Goal: Task Accomplishment & Management: Manage account settings

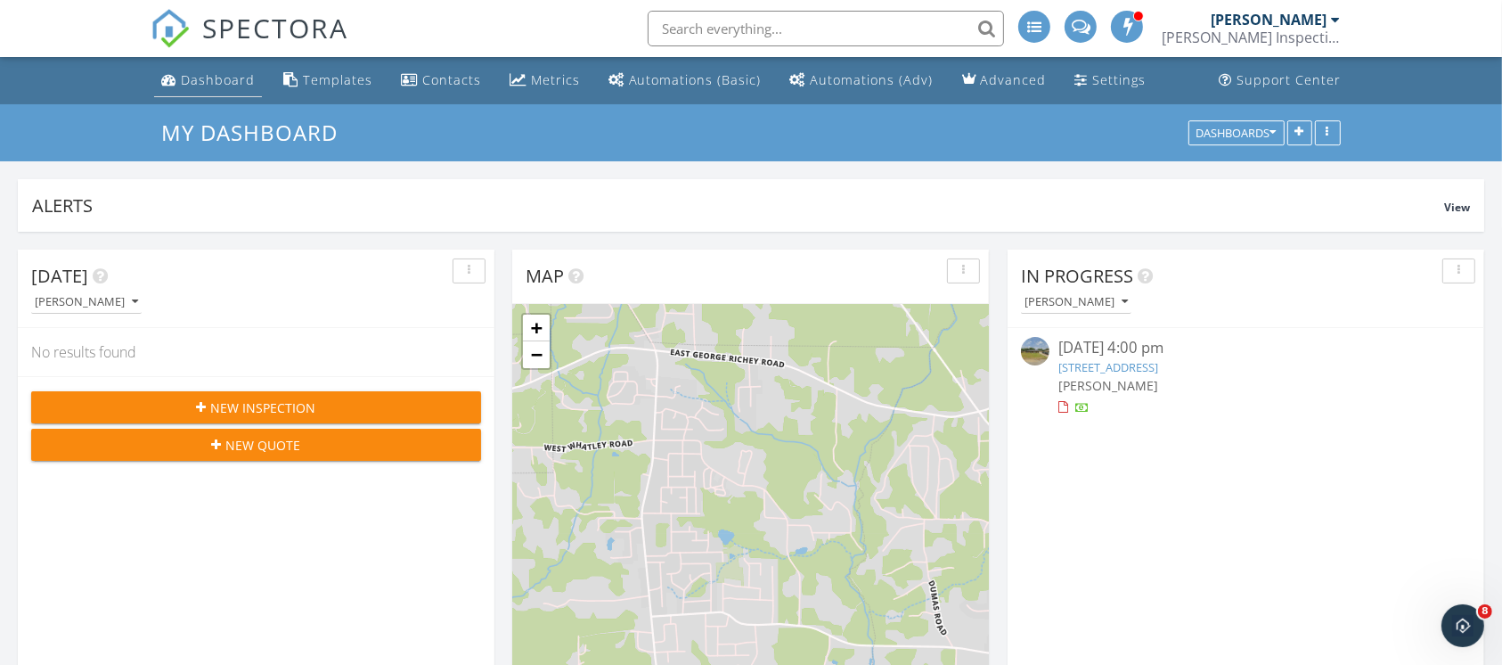
click at [241, 78] on div "Dashboard" at bounding box center [218, 79] width 74 height 17
click at [547, 74] on div "Metrics" at bounding box center [555, 79] width 49 height 17
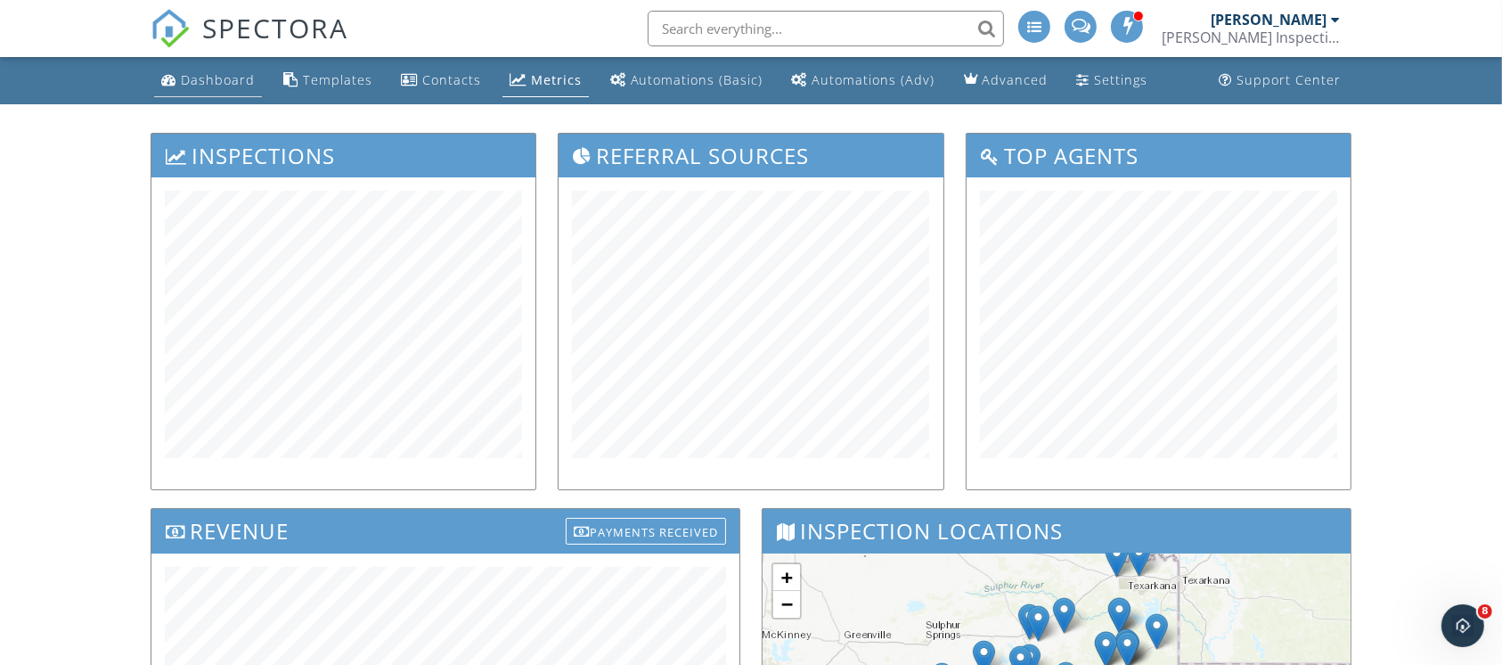
click at [175, 69] on link "Dashboard" at bounding box center [208, 80] width 108 height 33
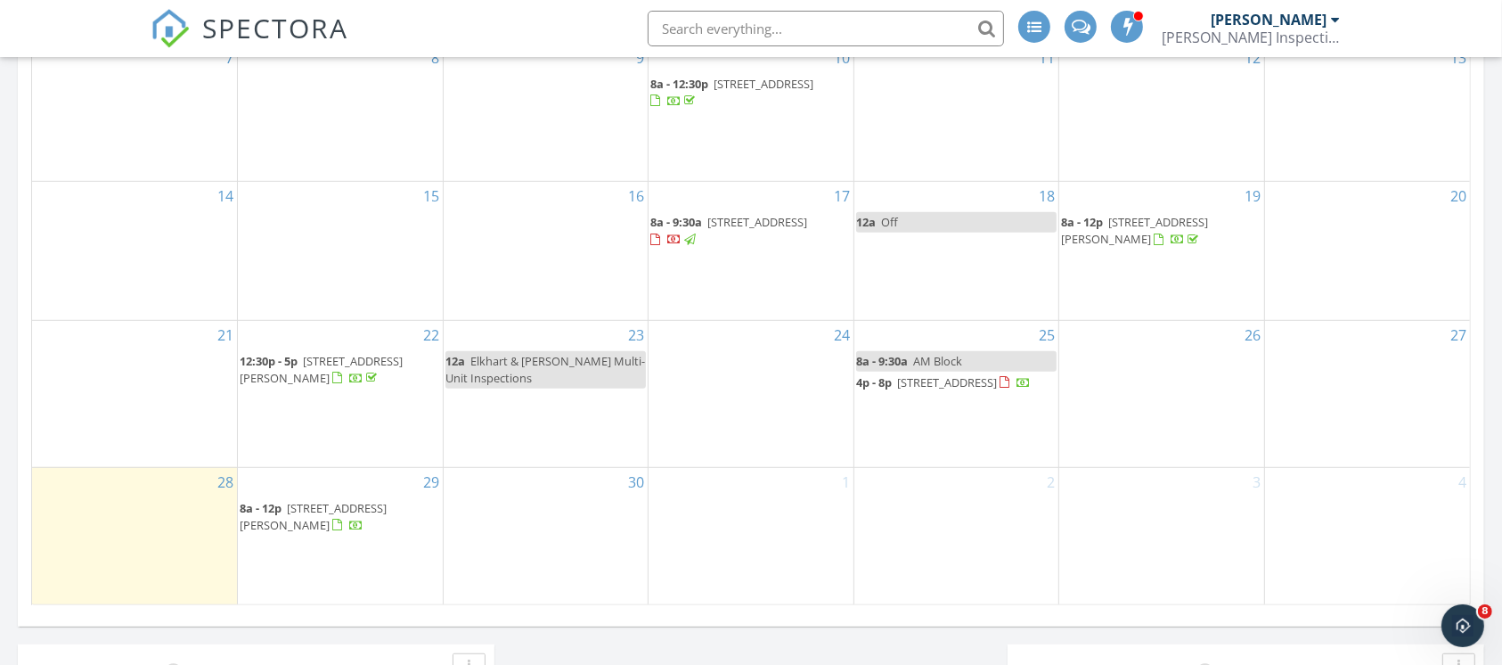
scroll to position [1069, 0]
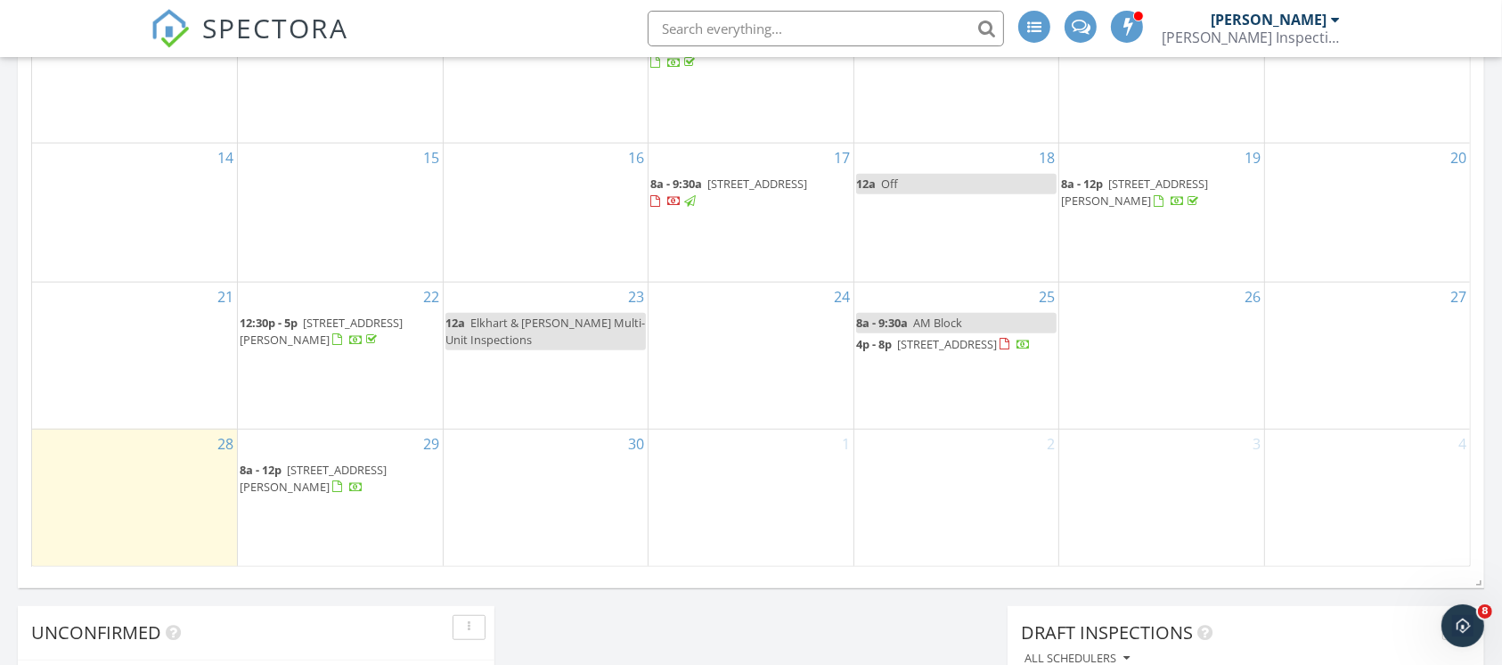
click at [291, 480] on span "[STREET_ADDRESS][PERSON_NAME]" at bounding box center [313, 477] width 147 height 33
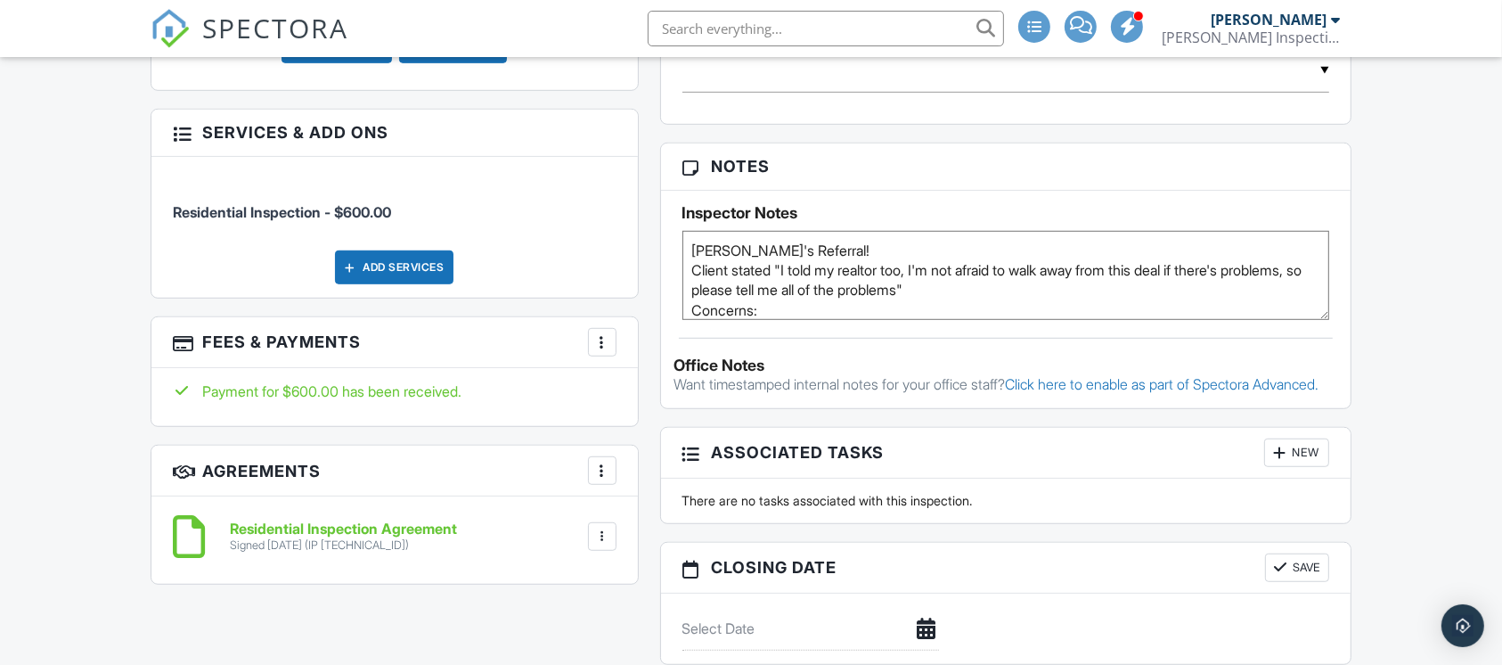
click at [689, 246] on textarea "Kylene's Referral! Client stated "I told my realtor too, I'm not afraid to walk…" at bounding box center [1006, 275] width 648 height 89
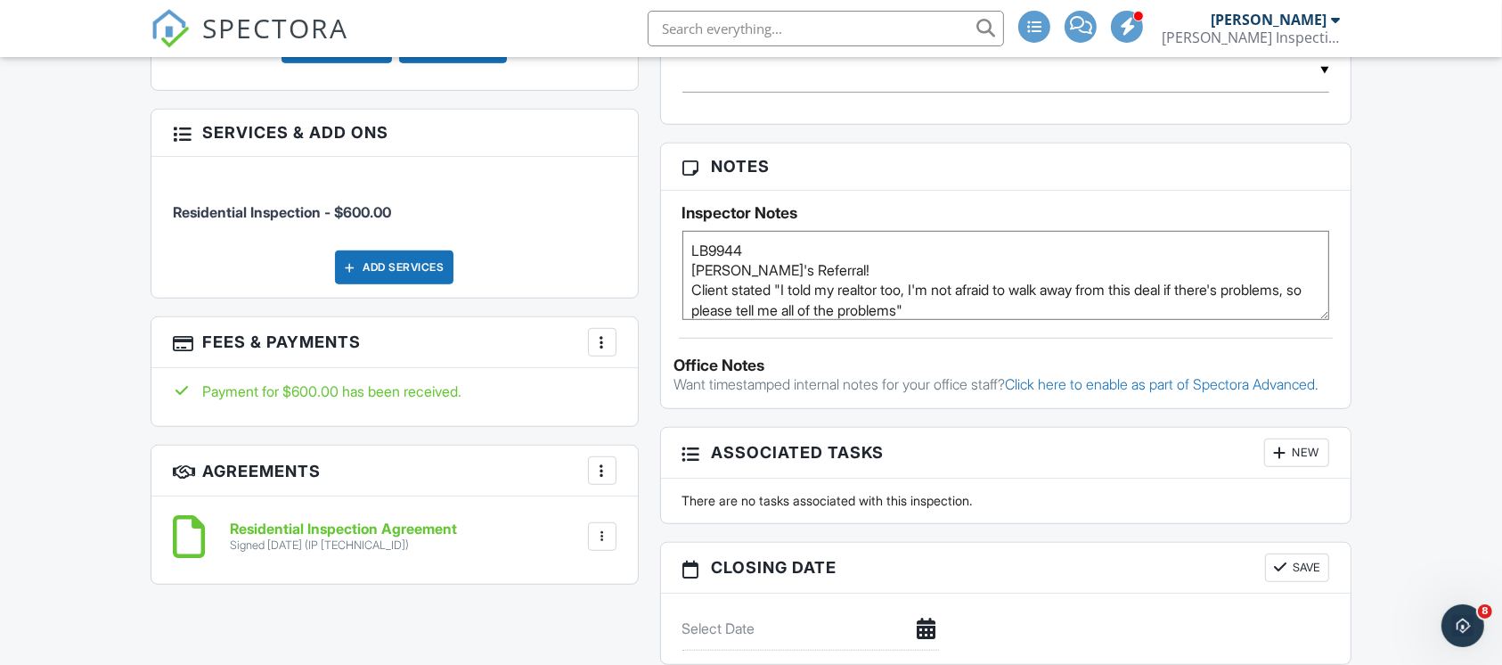
click at [707, 246] on textarea "Kylene's Referral! Client stated "I told my realtor too, I'm not afraid to walk…" at bounding box center [1006, 275] width 648 height 89
click at [934, 294] on textarea "Kylene's Referral! Client stated "I told my realtor too, I'm not afraid to walk…" at bounding box center [1006, 275] width 648 height 89
type textarea "LB 9944 Kylene's Referral! Client stated "I told my realtor too, I'm not afraid…"
click at [825, 155] on h3 "Notes" at bounding box center [1006, 166] width 690 height 46
